Goal: Task Accomplishment & Management: Use online tool/utility

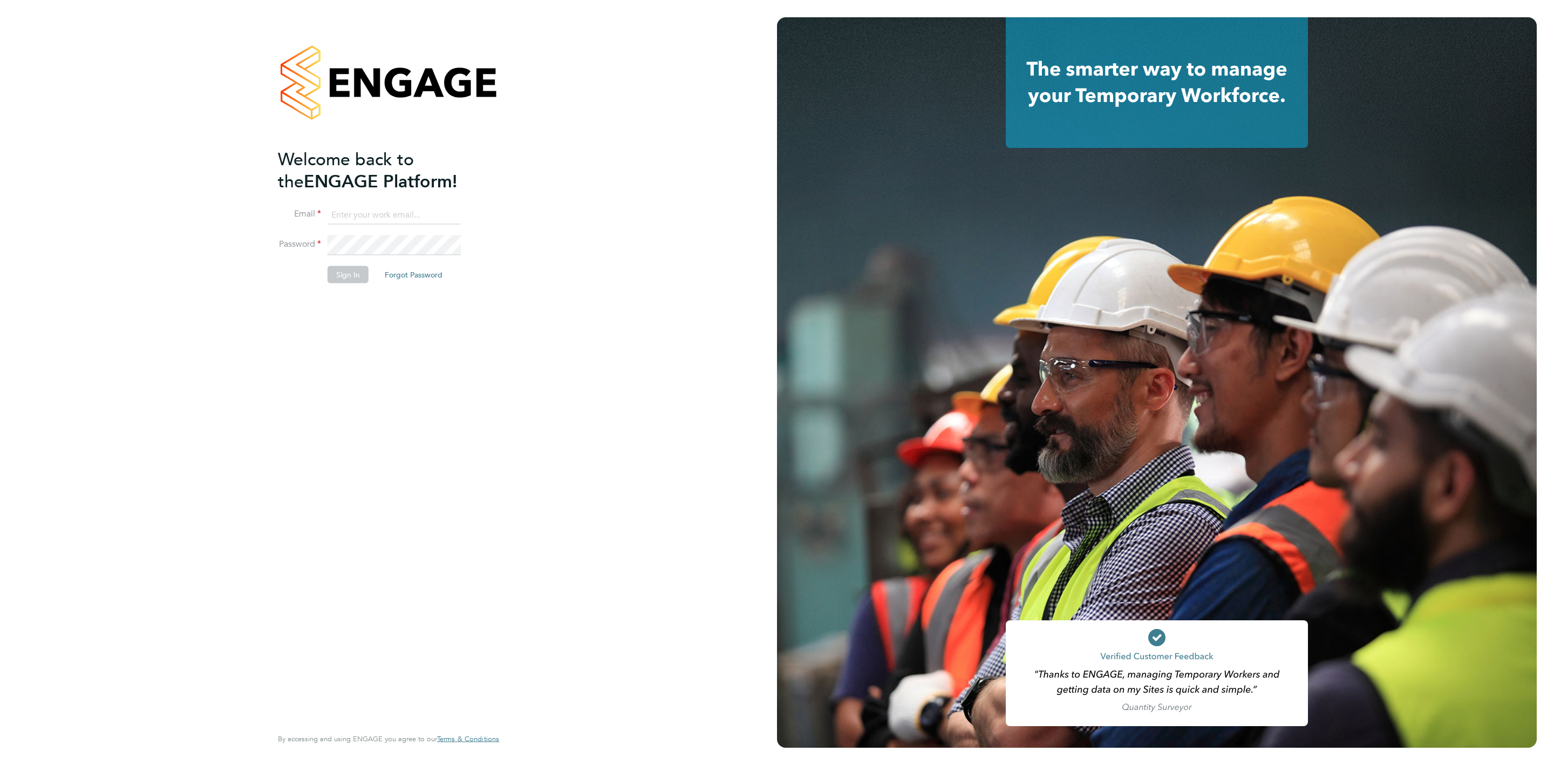
type input "[PERSON_NAME][EMAIL_ADDRESS][PERSON_NAME][DOMAIN_NAME]"
click at [352, 279] on button "Sign In" at bounding box center [348, 273] width 41 height 17
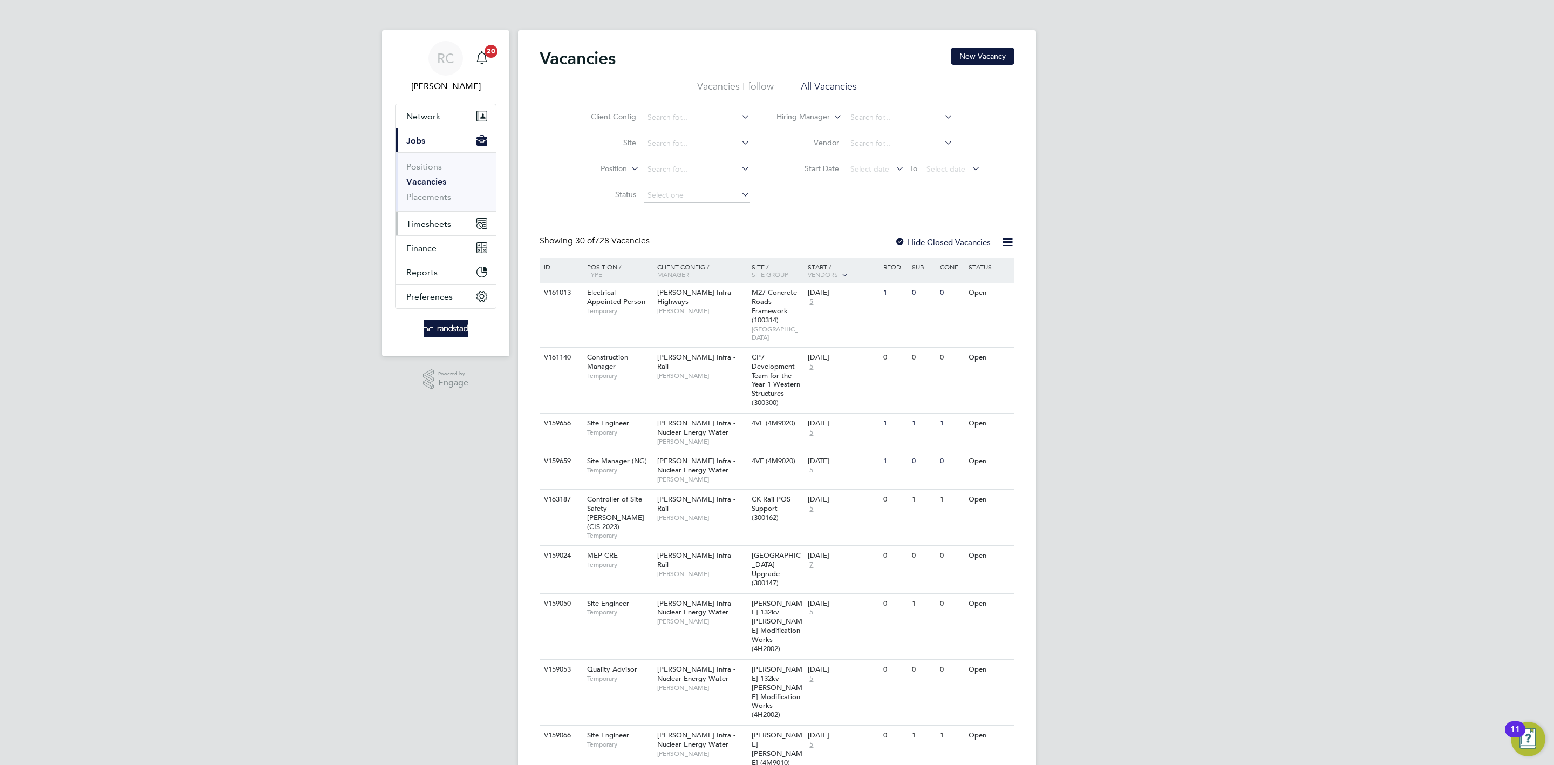
click at [448, 220] on span "Timesheets" at bounding box center [428, 224] width 45 height 10
click at [441, 188] on link "Timesheets" at bounding box center [428, 191] width 45 height 10
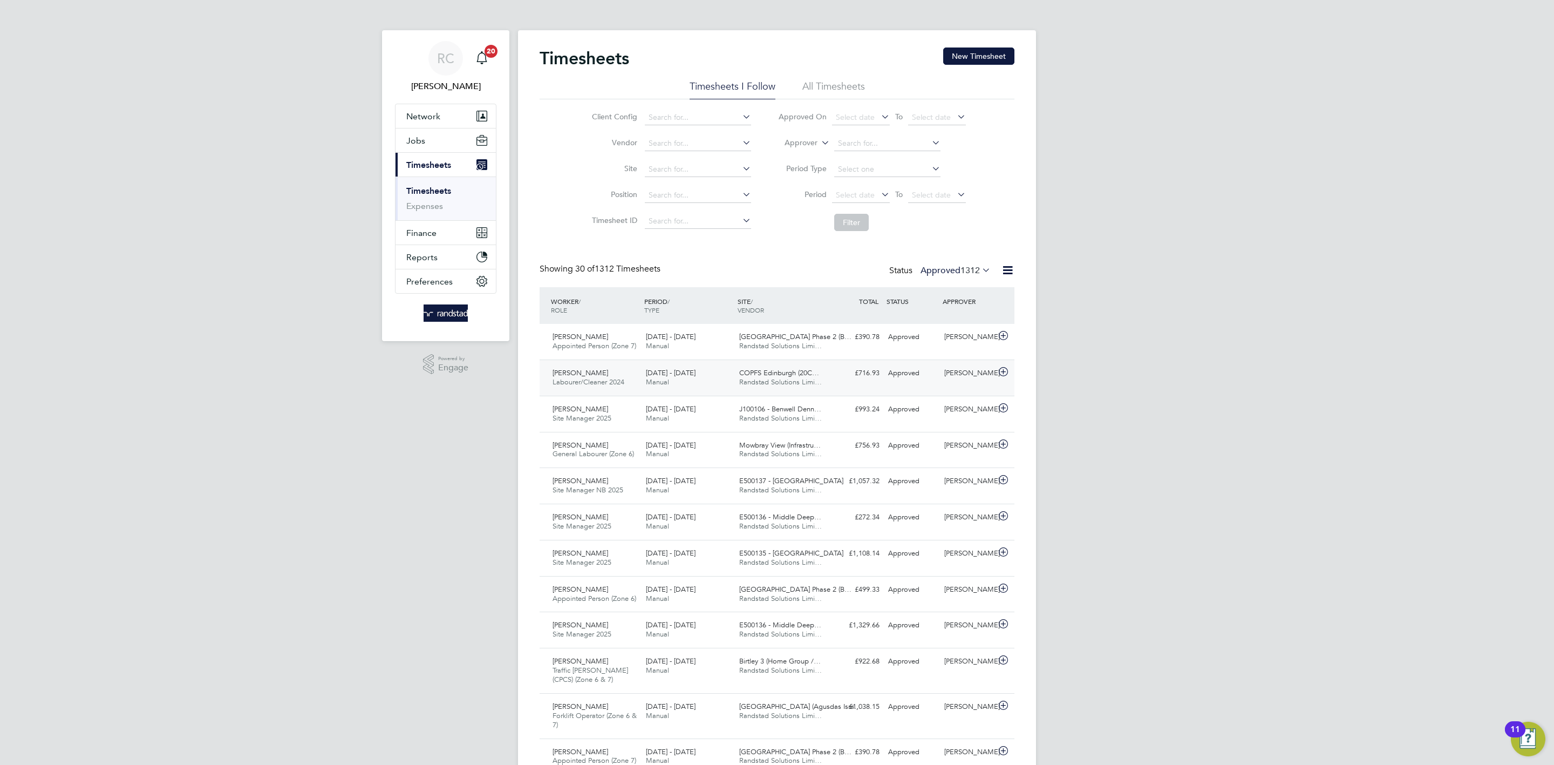
click at [822, 380] on div "COPFS Edinburgh (20C… Randstad Solutions Limi…" at bounding box center [781, 377] width 93 height 27
